Goal: Task Accomplishment & Management: Use online tool/utility

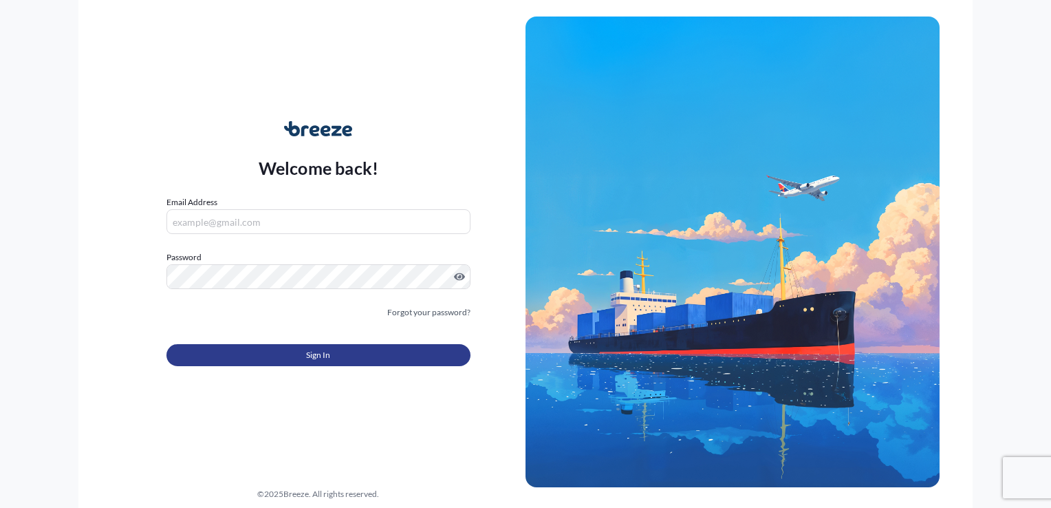
type input "[PERSON_NAME][EMAIL_ADDRESS][PERSON_NAME][DOMAIN_NAME]"
click at [330, 359] on button "Sign In" at bounding box center [318, 355] width 304 height 22
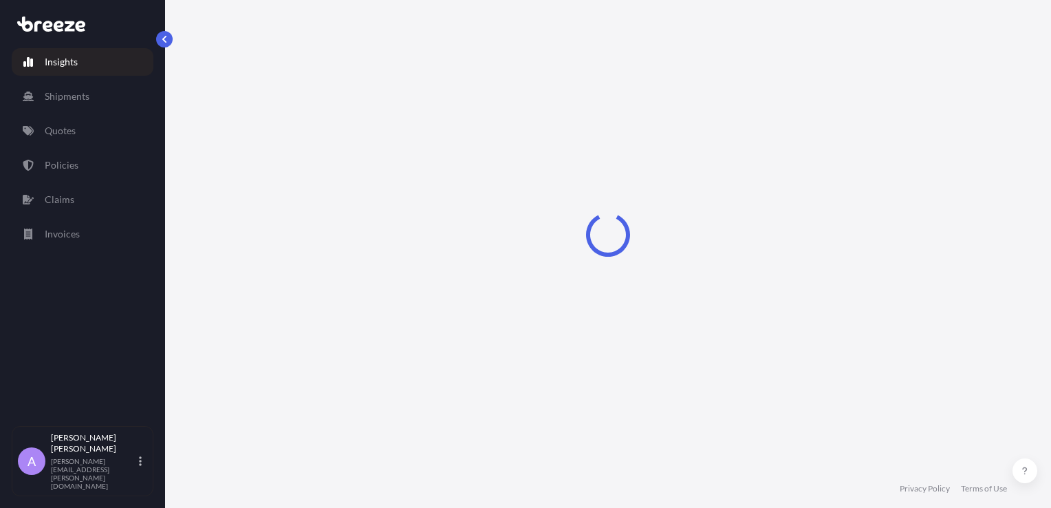
select select "2025"
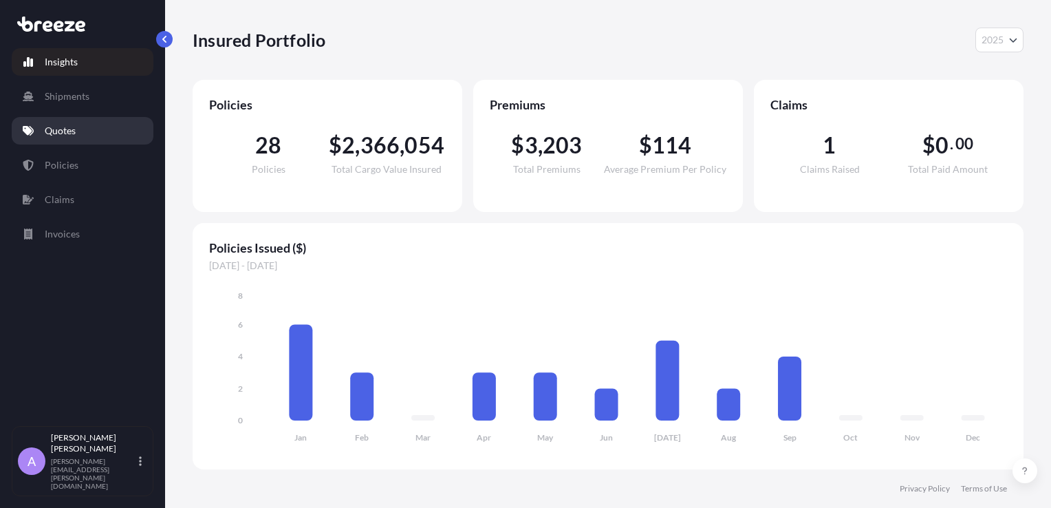
click at [54, 136] on p "Quotes" at bounding box center [60, 131] width 31 height 14
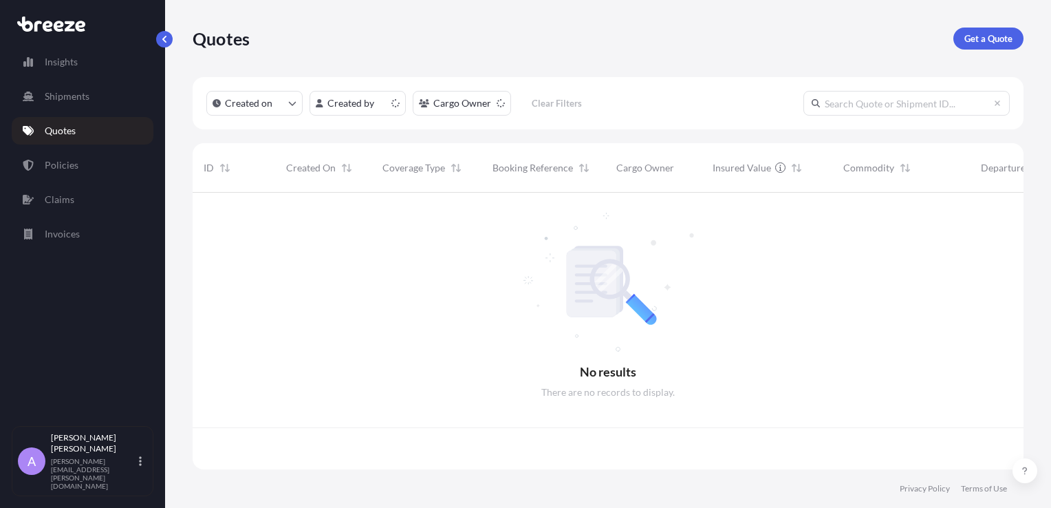
scroll to position [274, 820]
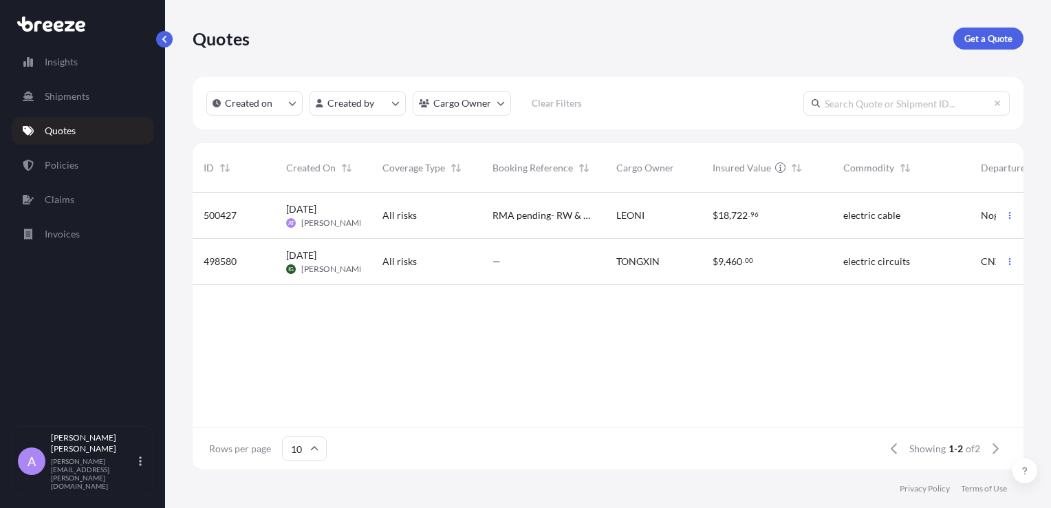
click at [361, 217] on div "[DATE] AT [PERSON_NAME]" at bounding box center [323, 216] width 96 height 46
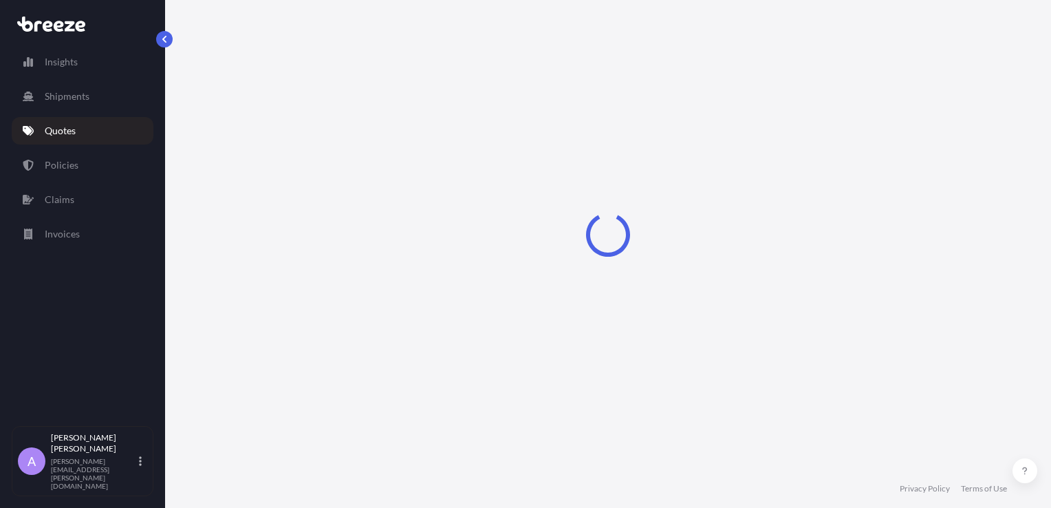
select select "Road"
select select "1"
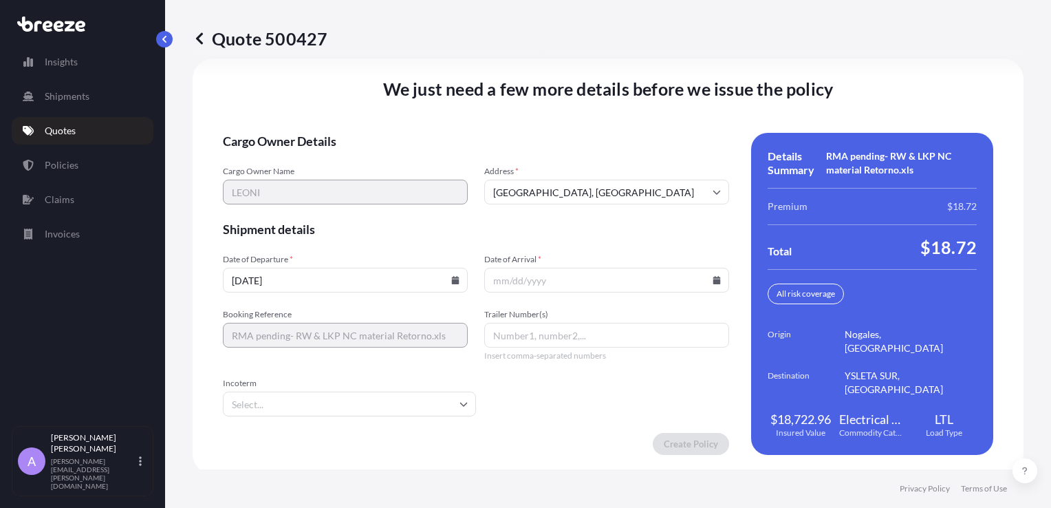
scroll to position [1955, 0]
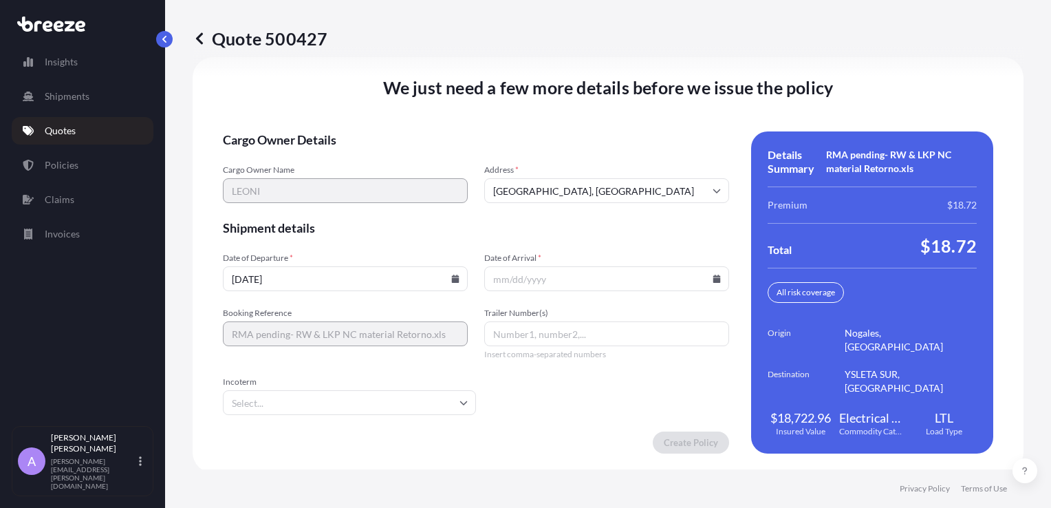
click at [526, 280] on input "Date of Arrival *" at bounding box center [606, 278] width 245 height 25
click at [713, 275] on icon at bounding box center [717, 279] width 8 height 8
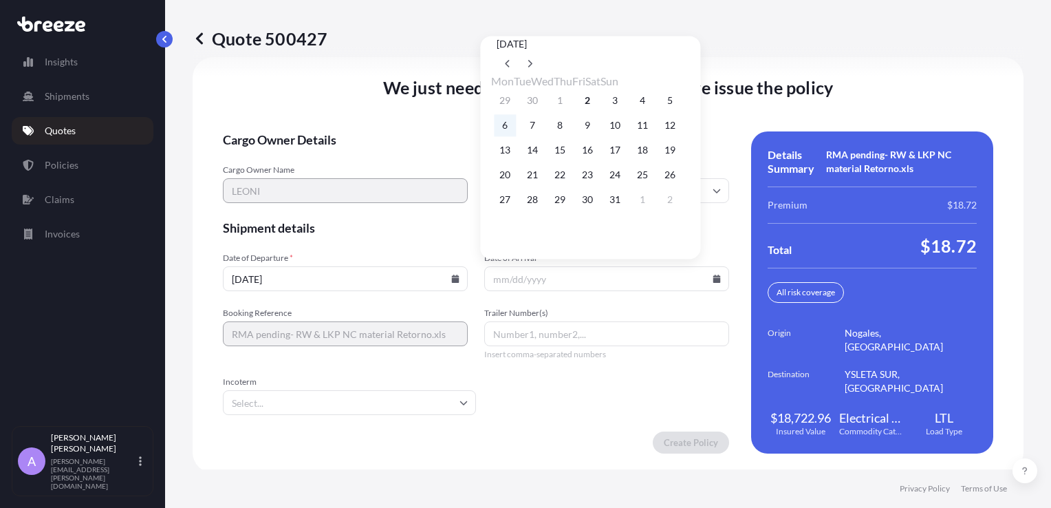
click at [505, 129] on button "6" at bounding box center [505, 125] width 22 height 22
type input "[DATE]"
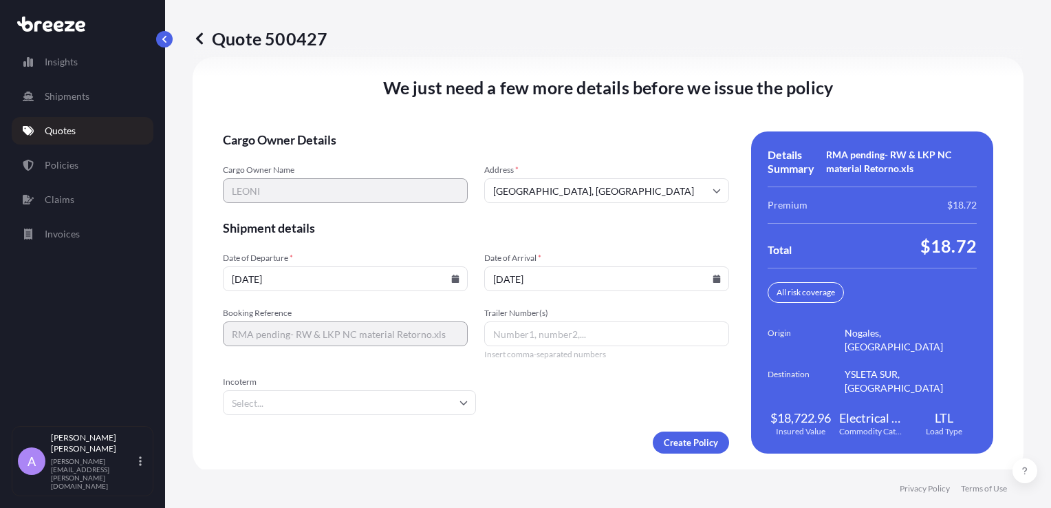
click at [533, 333] on input "Trailer Number(s)" at bounding box center [606, 333] width 245 height 25
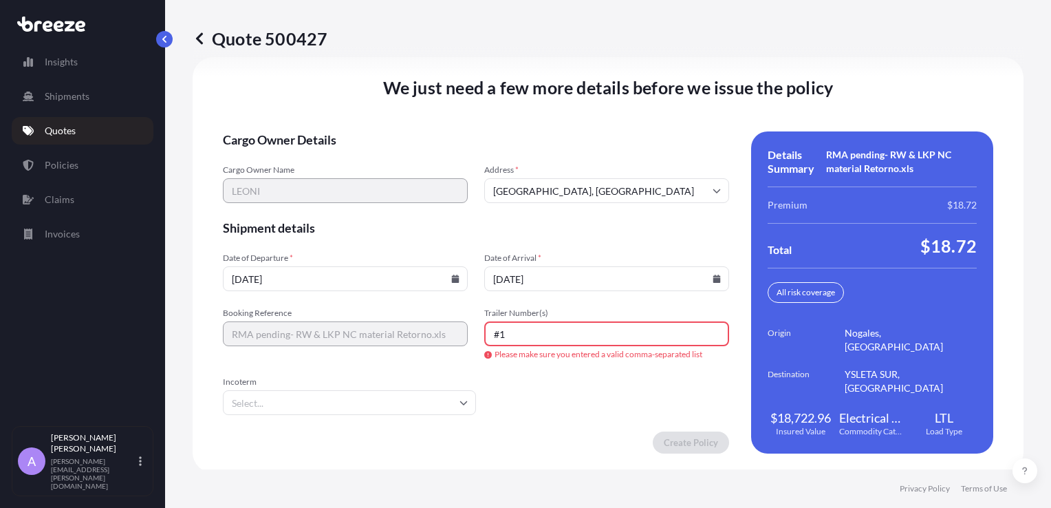
type input "#"
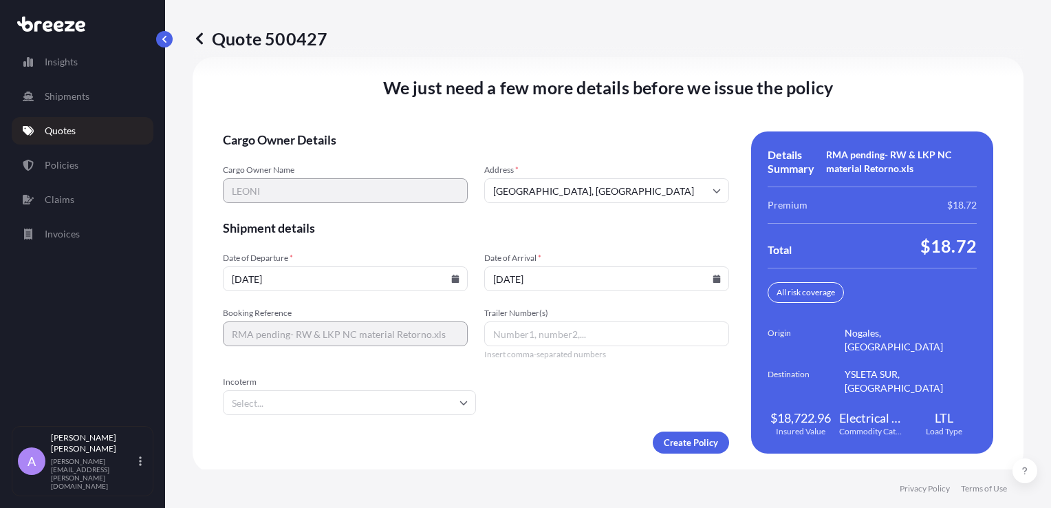
scroll to position [1956, 0]
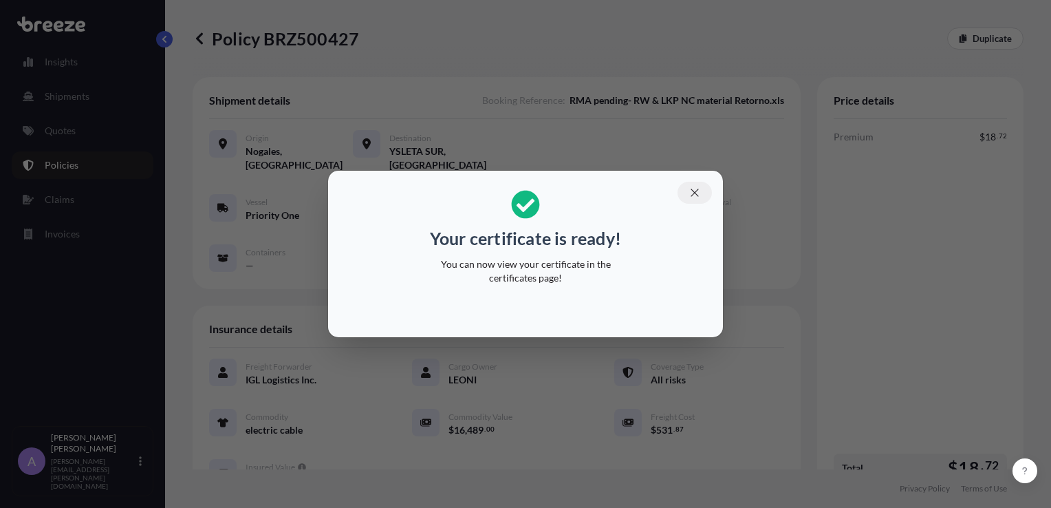
click at [701, 193] on button "button" at bounding box center [695, 193] width 34 height 22
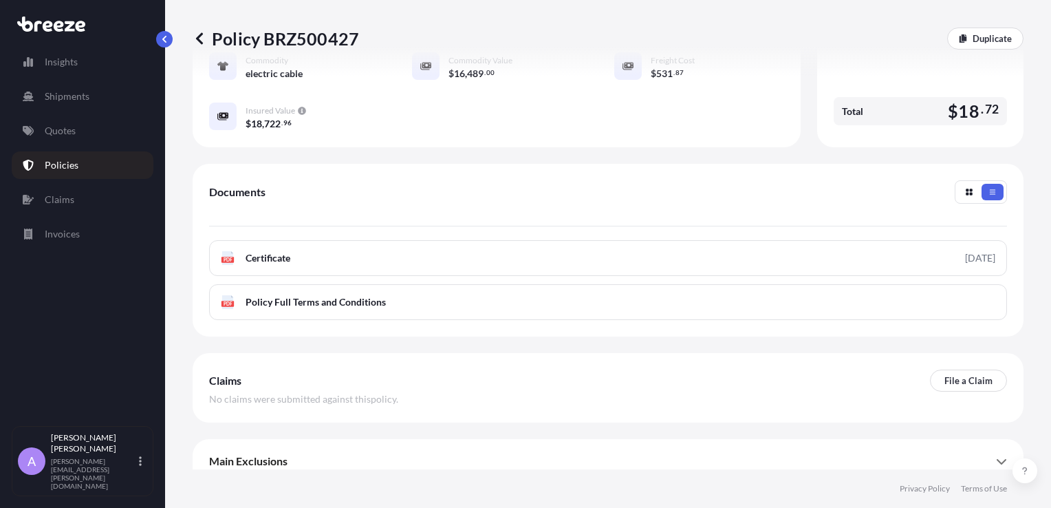
scroll to position [368, 0]
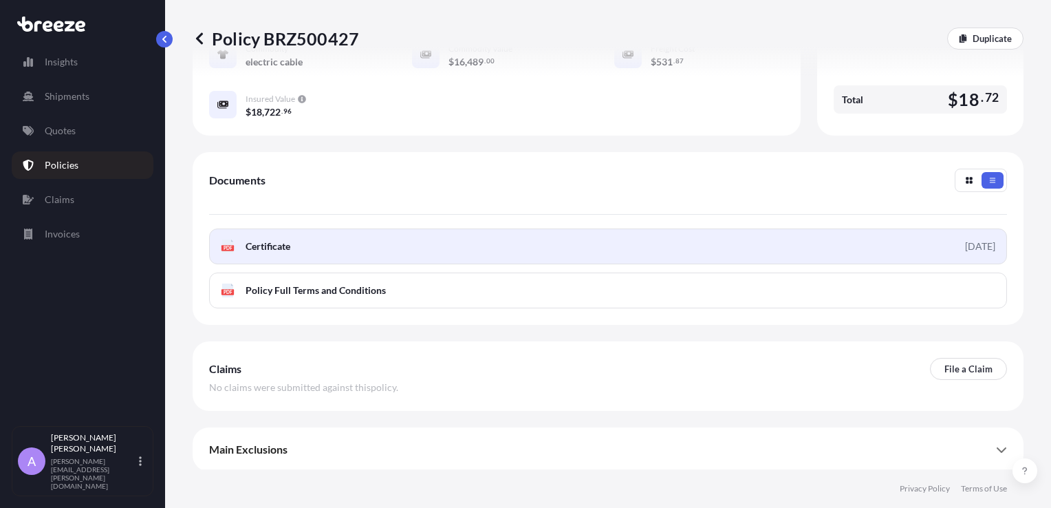
click at [336, 244] on link "PDF Certificate [DATE]" at bounding box center [608, 246] width 798 height 36
